Goal: Task Accomplishment & Management: Manage account settings

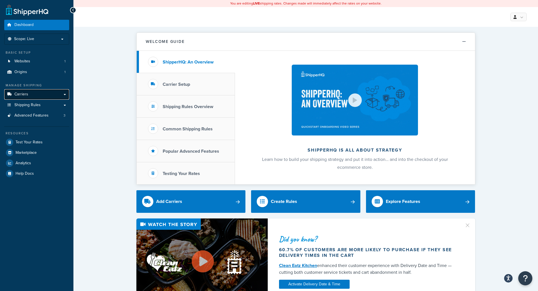
drag, startPoint x: 0, startPoint y: 0, endPoint x: 48, endPoint y: 92, distance: 103.9
click at [48, 92] on link "Carriers" at bounding box center [36, 94] width 65 height 10
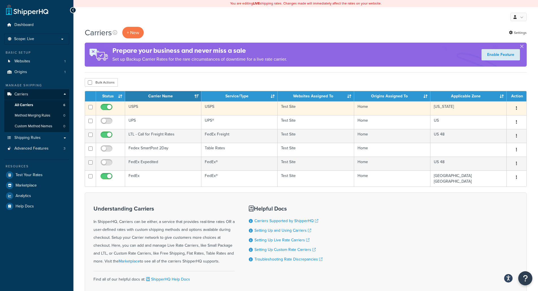
click at [152, 106] on td "USPS" at bounding box center [163, 108] width 76 height 14
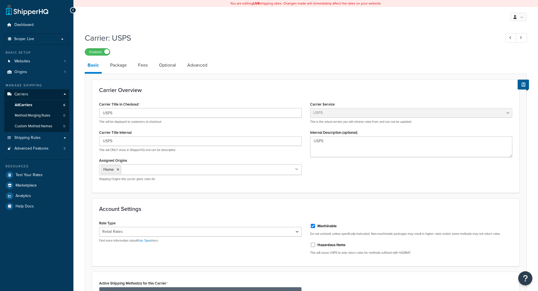
select select "usps"
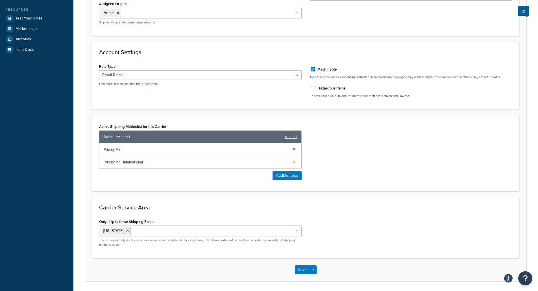
scroll to position [157, 0]
click at [154, 231] on input "Only ship to these Shipping Zones" at bounding box center [157, 230] width 50 height 6
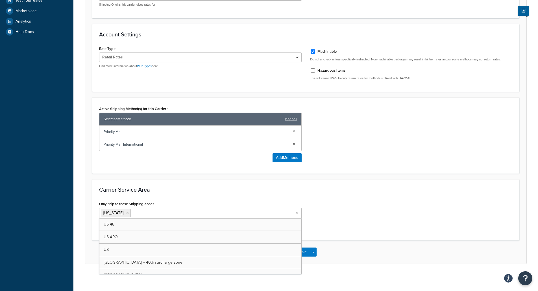
scroll to position [176, 0]
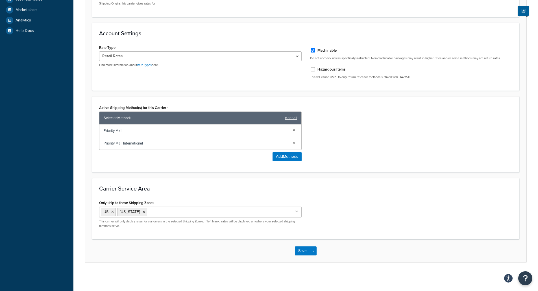
click at [322, 222] on div "Only ship to these Shipping Zones [GEOGRAPHIC_DATA] [US_STATE] [GEOGRAPHIC_DATA…" at bounding box center [305, 216] width 421 height 34
click at [298, 249] on button "Save" at bounding box center [302, 250] width 15 height 9
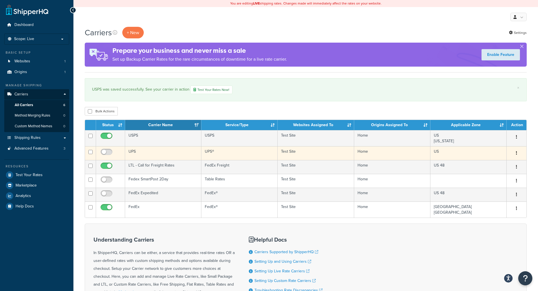
drag, startPoint x: 299, startPoint y: 204, endPoint x: 317, endPoint y: 147, distance: 59.9
click at [317, 147] on tbody "USPS USPS Test Site Home US Puerto rico Edit Duplicate Delete UPS UPS® Test Sit…" at bounding box center [305, 173] width 441 height 87
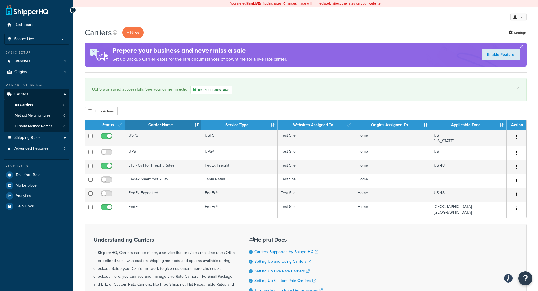
click at [324, 102] on div "Carriers + New Settings Prepare your business and never miss a sale Set up Back…" at bounding box center [305, 189] width 464 height 324
